Goal: Obtain resource: Obtain resource

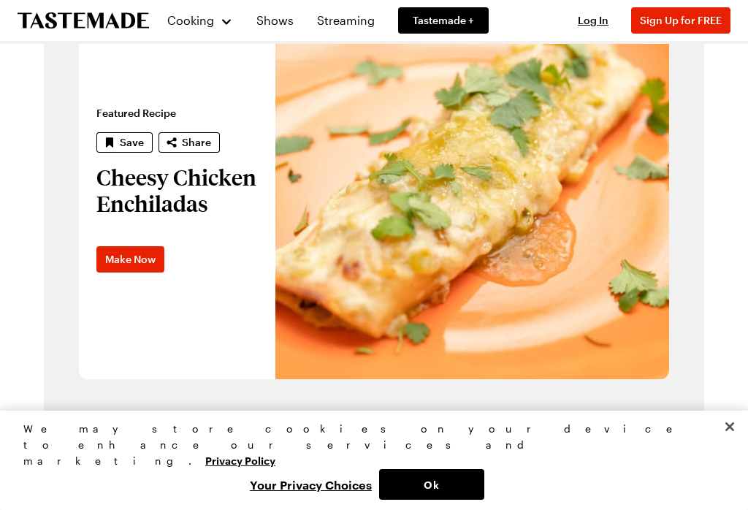
scroll to position [938, 0]
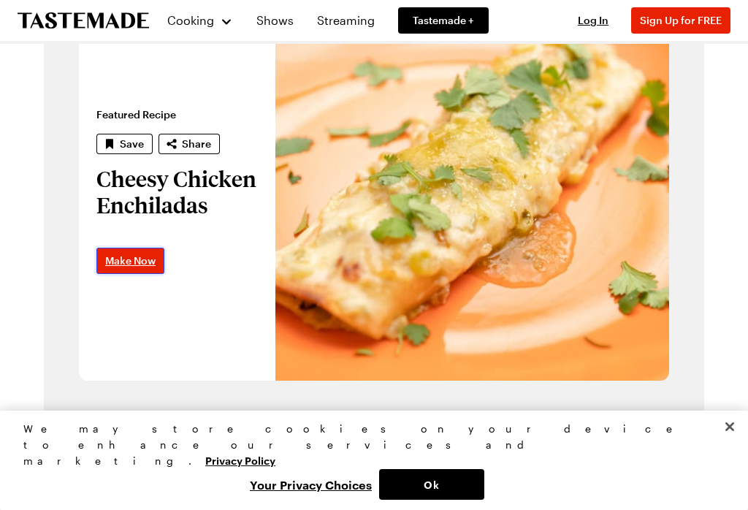
click at [136, 250] on link "Make Now" at bounding box center [130, 261] width 68 height 26
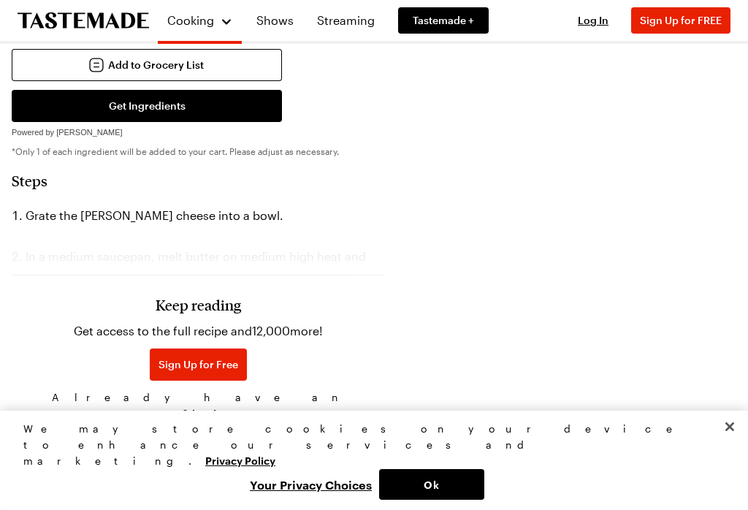
scroll to position [1061, 0]
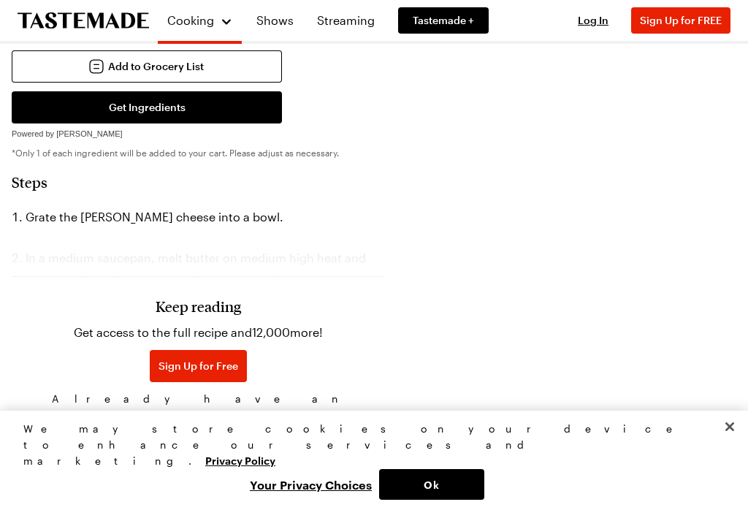
click at [274, 236] on div "Keep reading Get access to the full recipe and 12,000 more! Sign Up for Free Al…" at bounding box center [198, 327] width 372 height 204
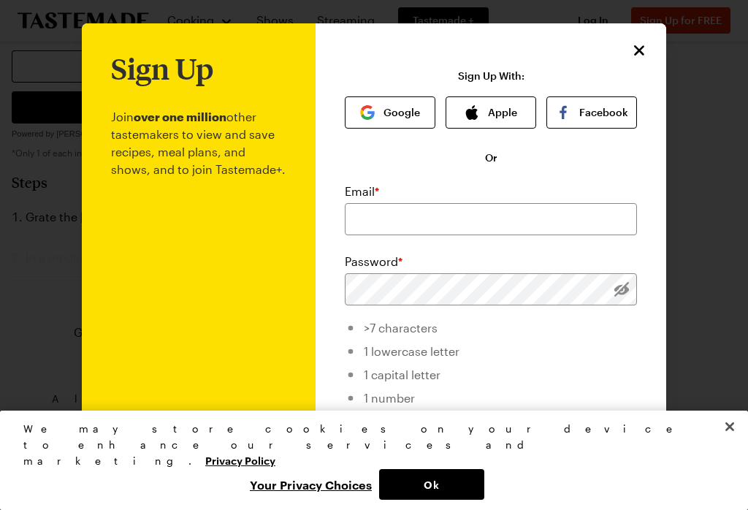
click at [632, 38] on div "Sign Up Join over one million other tastemakers to view and save recipes, meal …" at bounding box center [490, 347] width 351 height 648
click at [637, 45] on icon "Close" at bounding box center [639, 51] width 18 height 18
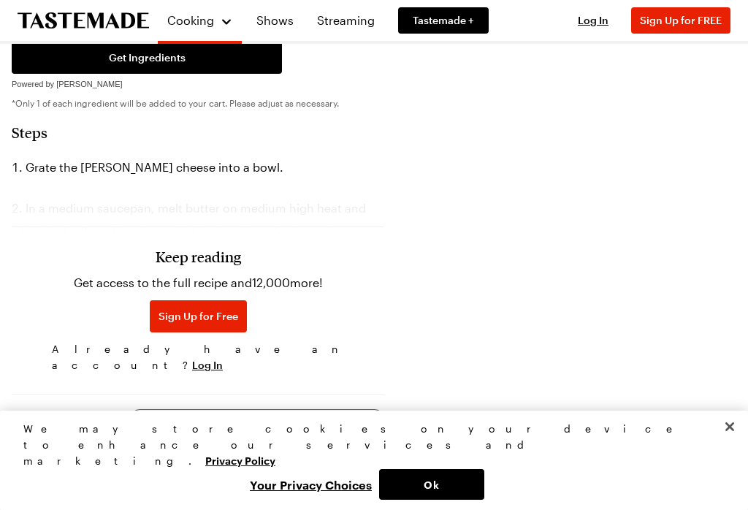
scroll to position [1111, 0]
click at [203, 253] on h3 "Keep reading" at bounding box center [198, 256] width 85 height 18
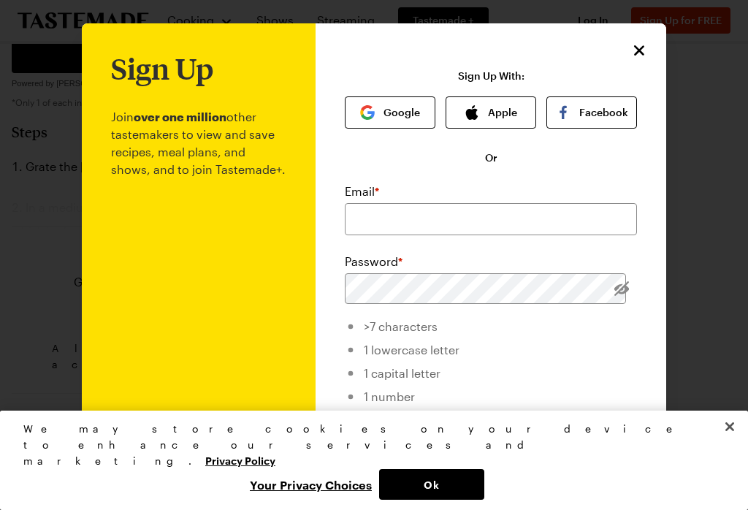
click at [638, 42] on icon "Close" at bounding box center [639, 51] width 18 height 18
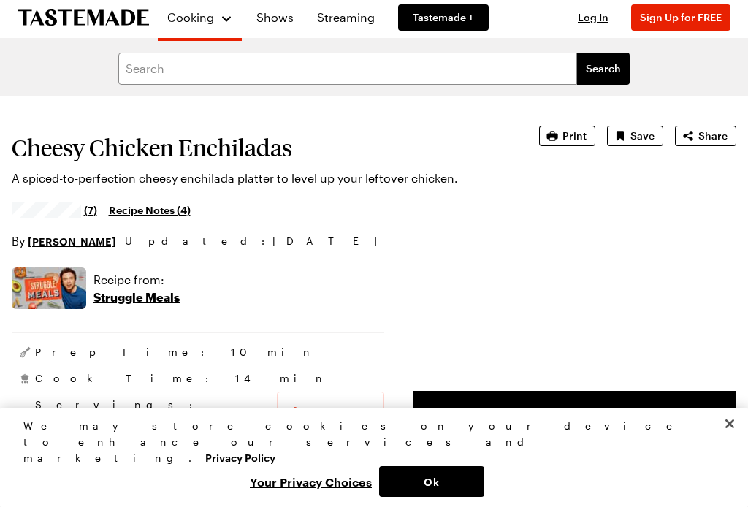
scroll to position [3, 0]
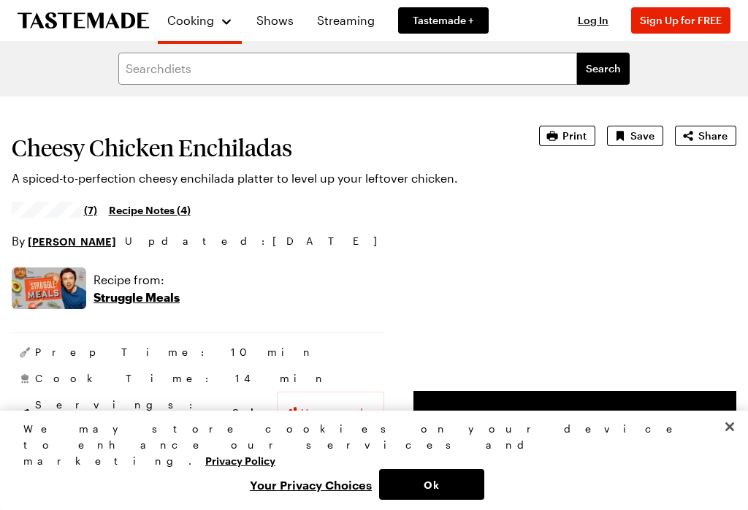
click at [570, 134] on span "Print" at bounding box center [574, 136] width 24 height 15
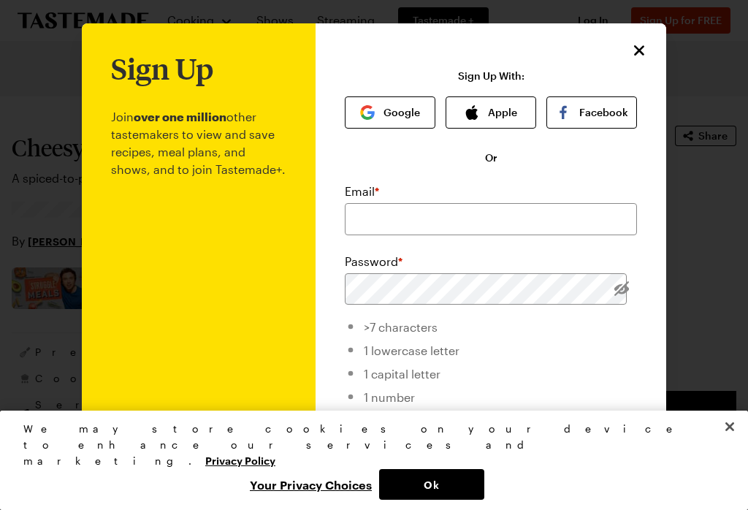
scroll to position [0, 0]
click at [637, 52] on icon "Close" at bounding box center [639, 50] width 10 height 10
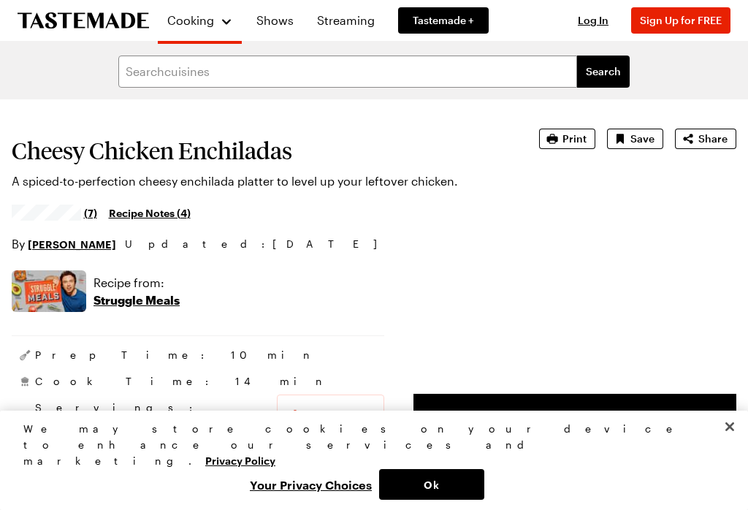
click at [153, 206] on link "Recipe Notes ( 4 )" at bounding box center [150, 212] width 82 height 16
click at [579, 140] on span "Print" at bounding box center [574, 138] width 24 height 15
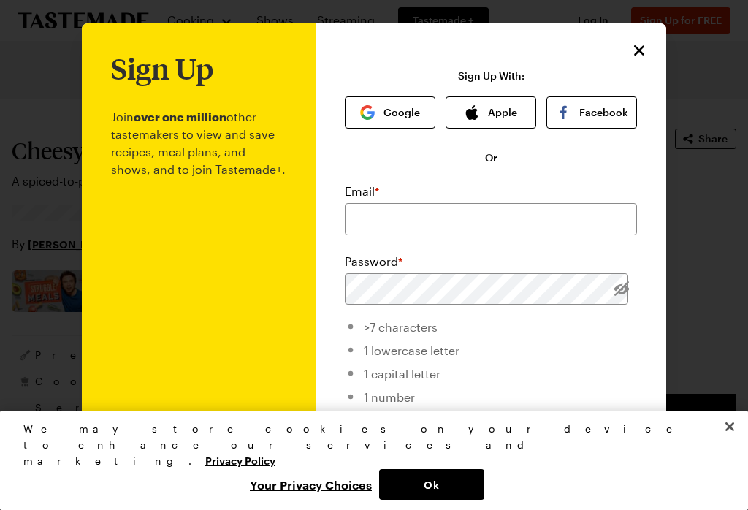
click at [637, 50] on icon "Close" at bounding box center [639, 51] width 18 height 18
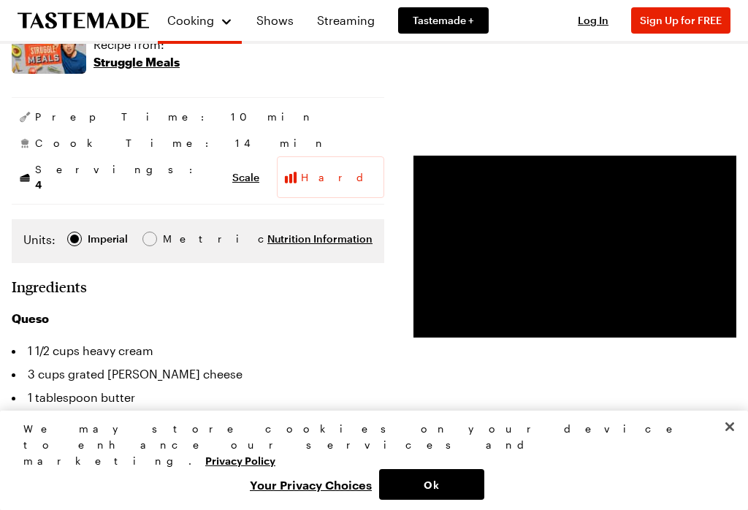
scroll to position [231, 0]
